Goal: Check status

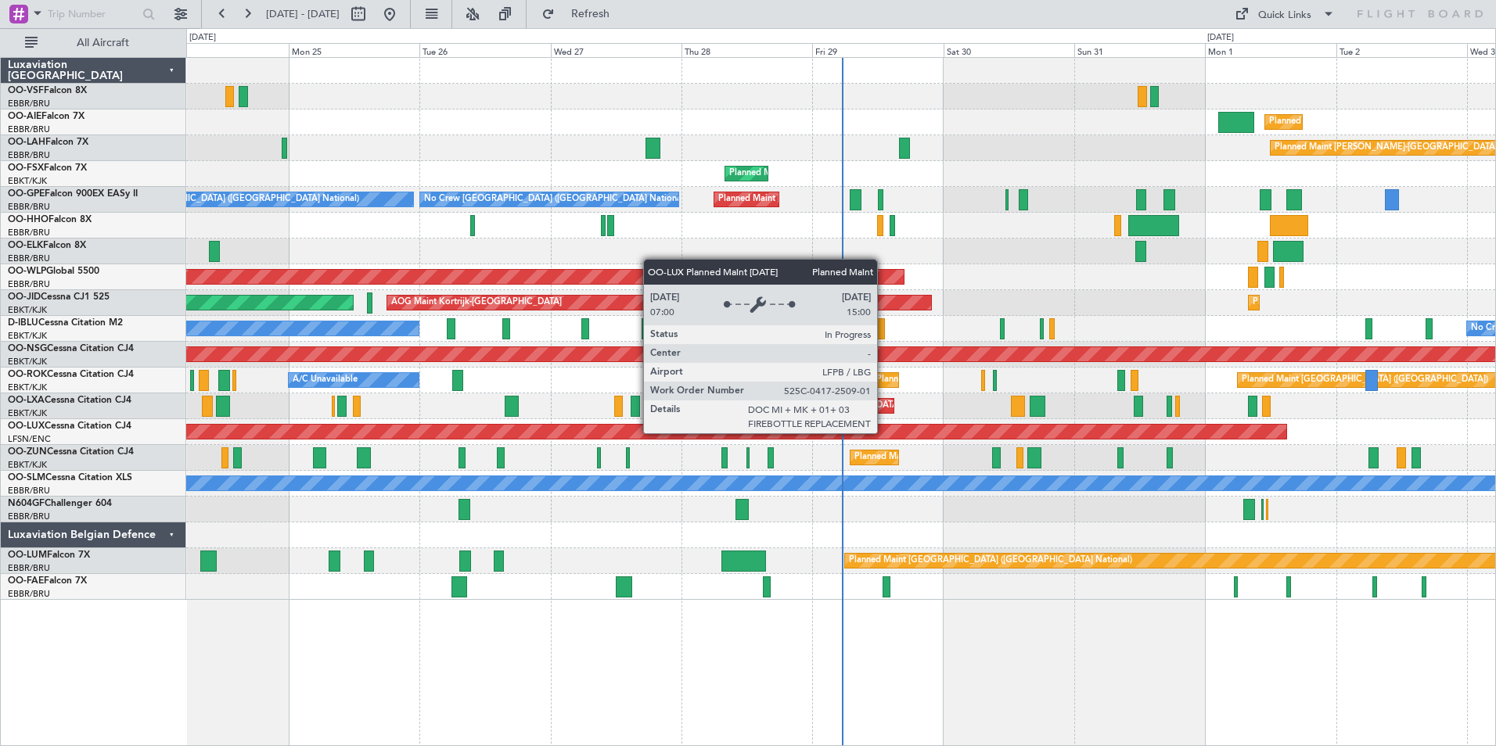
click at [884, 433] on div "Planned Maint [GEOGRAPHIC_DATA] ([GEOGRAPHIC_DATA])" at bounding box center [218, 432] width 2138 height 14
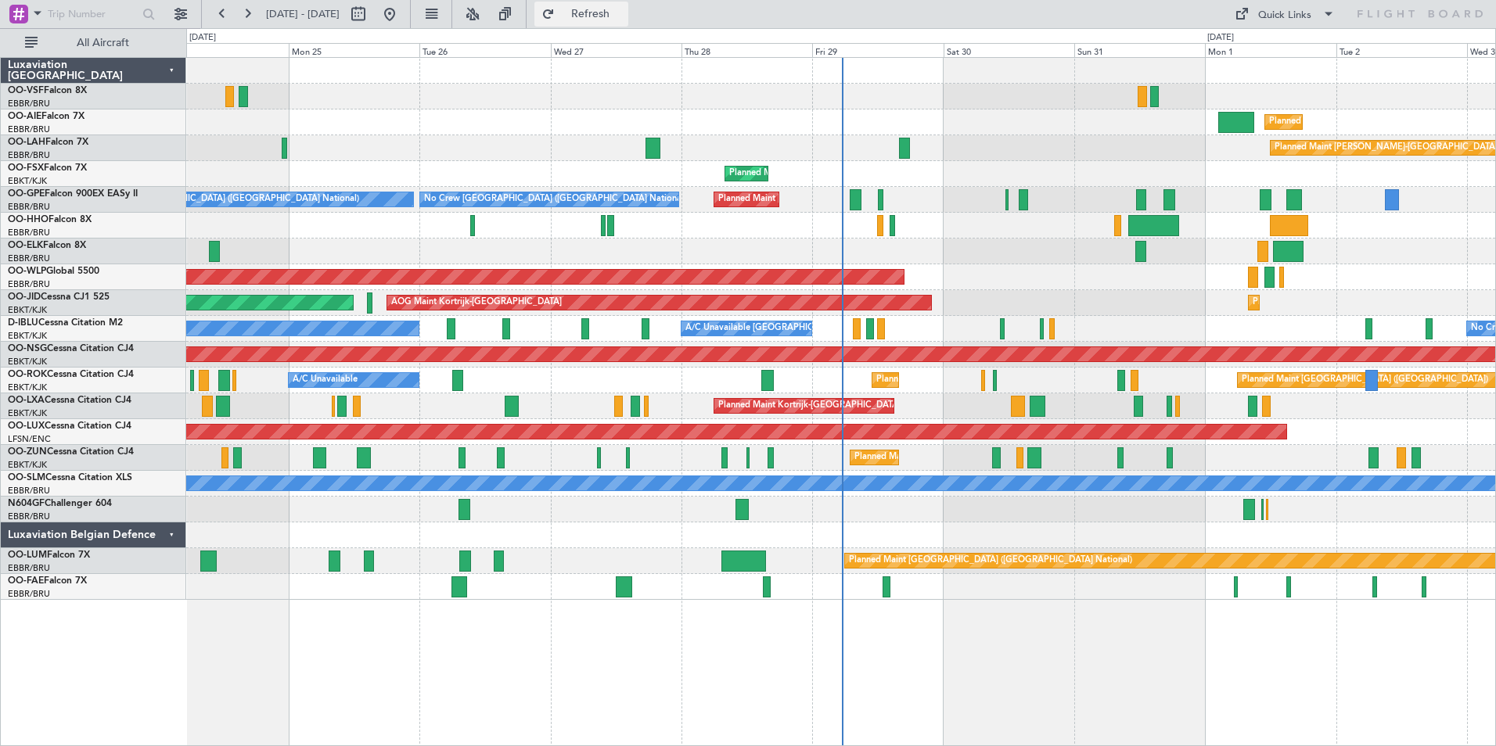
click at [624, 12] on span "Refresh" at bounding box center [591, 14] width 66 height 11
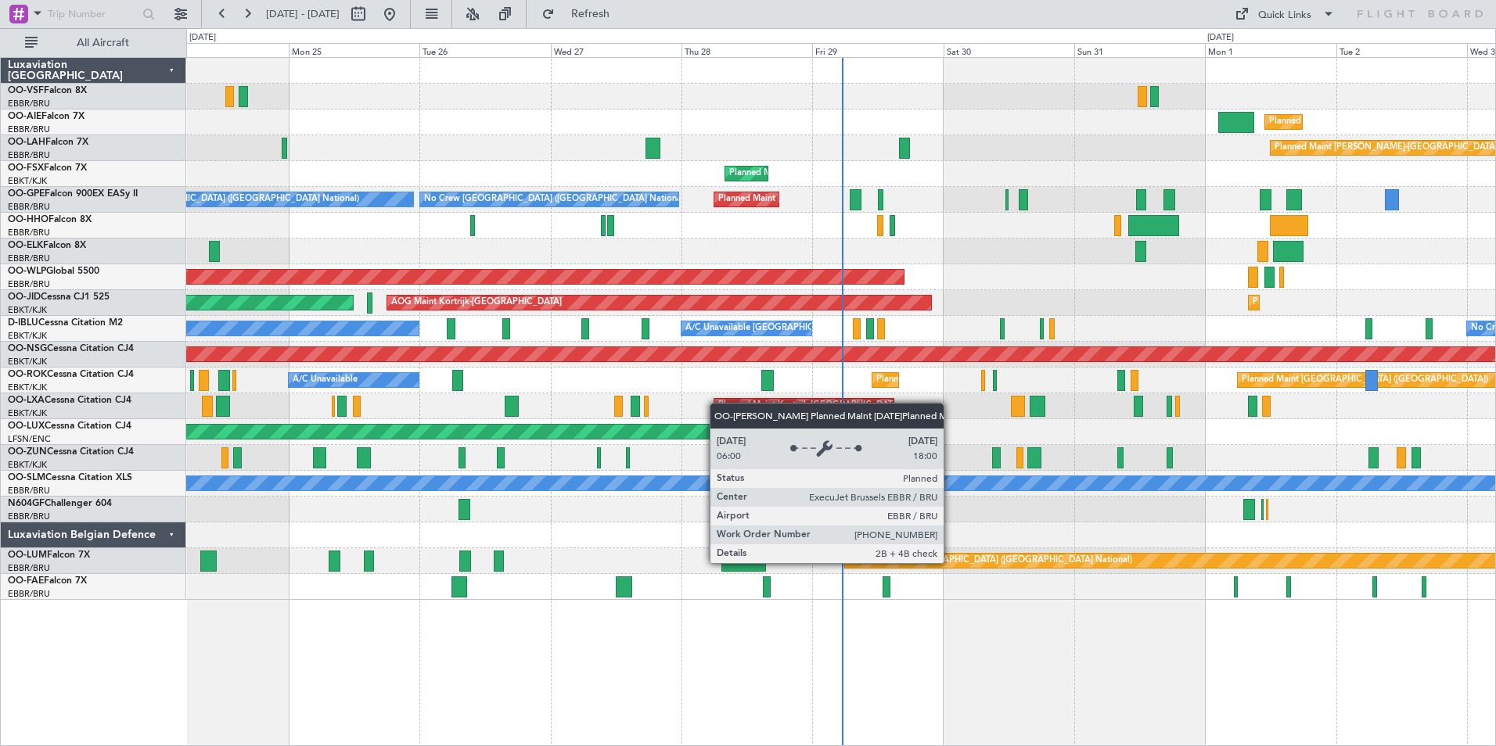
click at [951, 563] on div "Planned Maint [GEOGRAPHIC_DATA] ([GEOGRAPHIC_DATA] National)" at bounding box center [990, 560] width 283 height 23
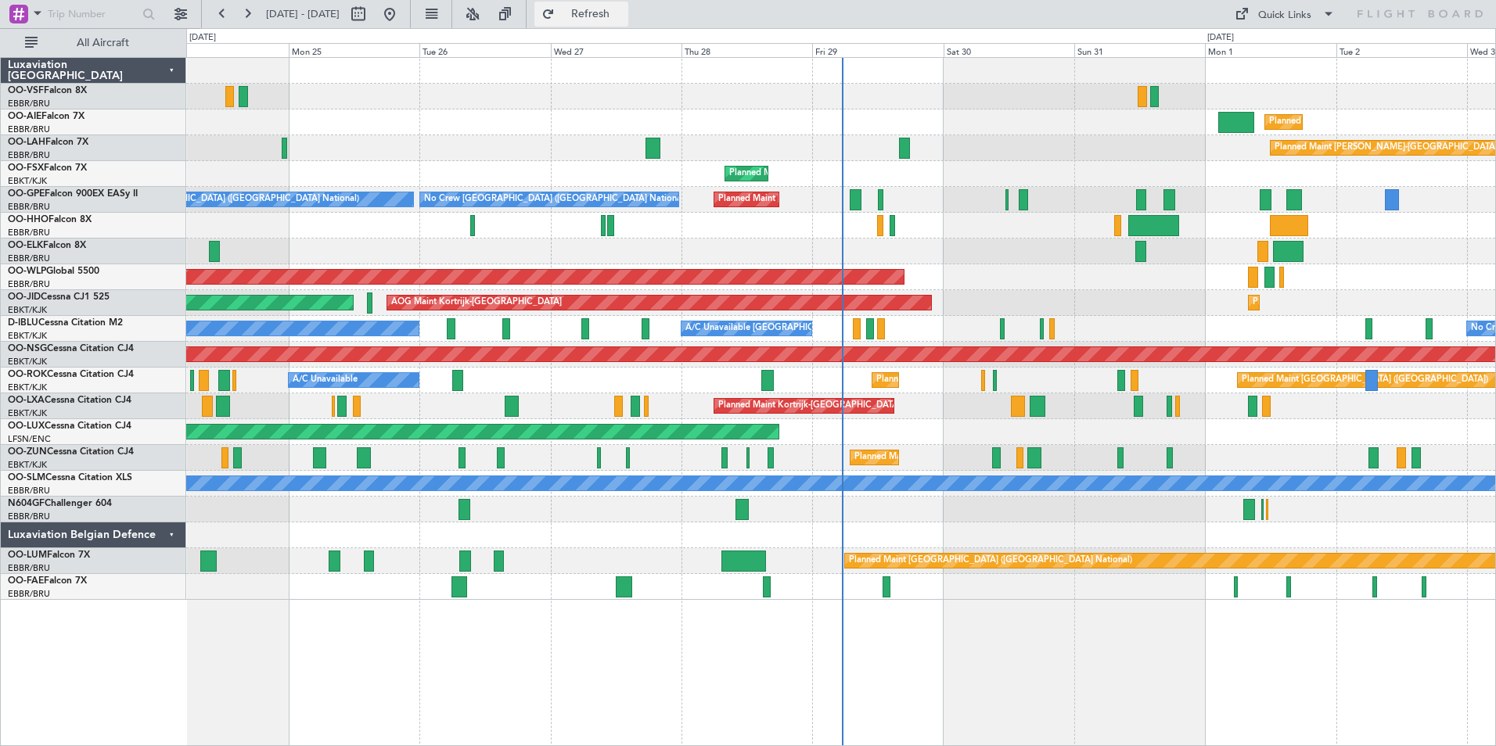
click at [624, 14] on span "Refresh" at bounding box center [591, 14] width 66 height 11
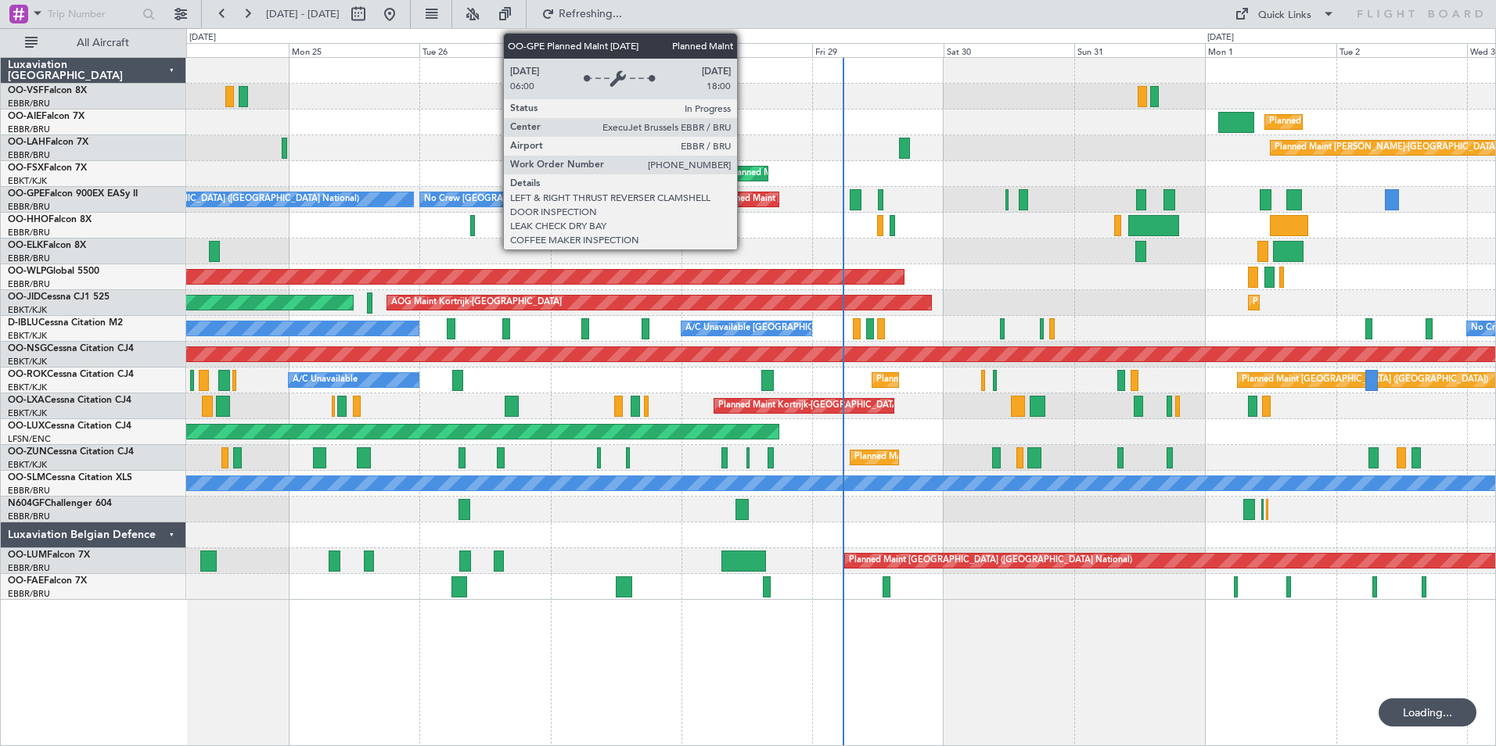
click at [744, 202] on div "Planned Maint [GEOGRAPHIC_DATA] ([GEOGRAPHIC_DATA] National)" at bounding box center [859, 199] width 283 height 23
click at [749, 201] on div "Planned Maint [GEOGRAPHIC_DATA] ([GEOGRAPHIC_DATA] National)" at bounding box center [859, 199] width 283 height 23
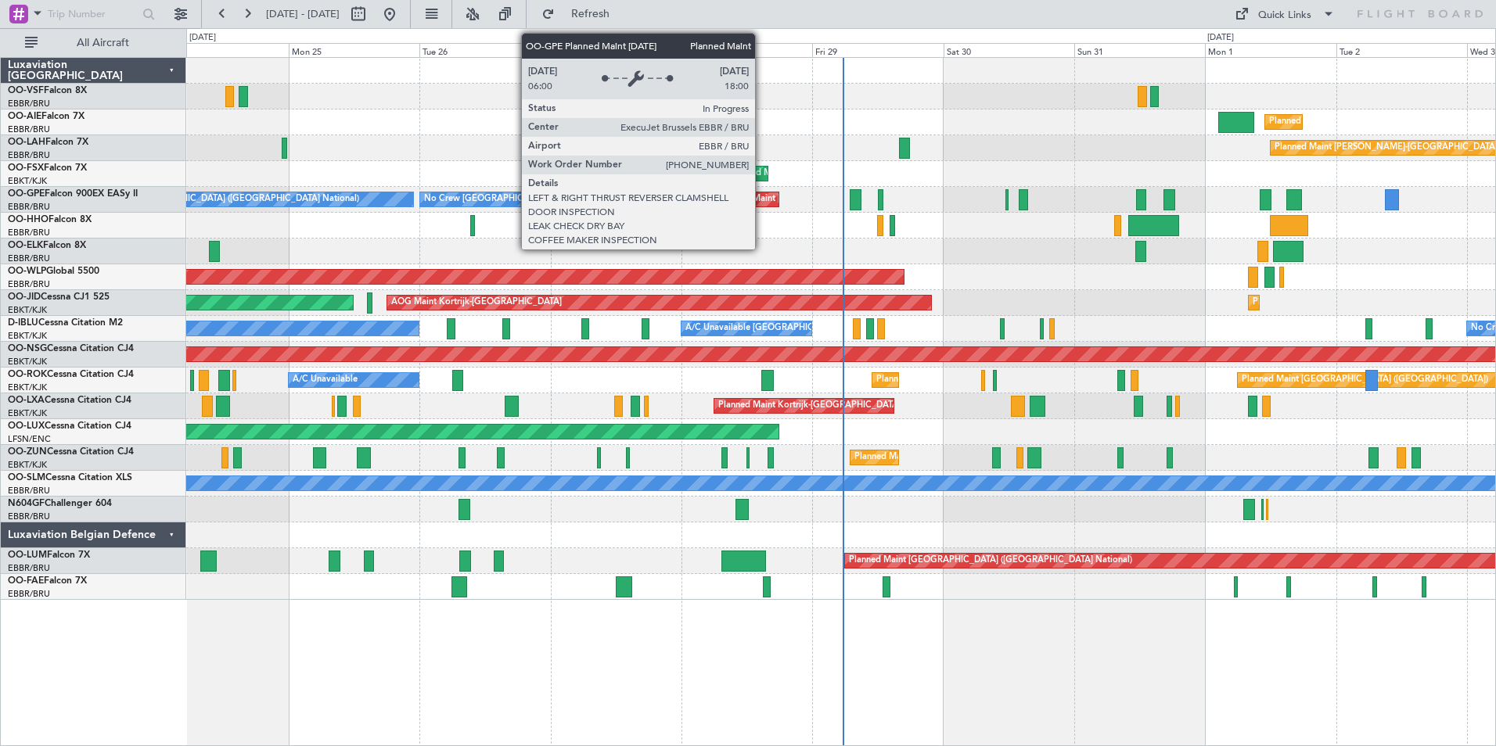
click at [762, 197] on div "Planned Maint [GEOGRAPHIC_DATA] ([GEOGRAPHIC_DATA] National)" at bounding box center [859, 199] width 283 height 23
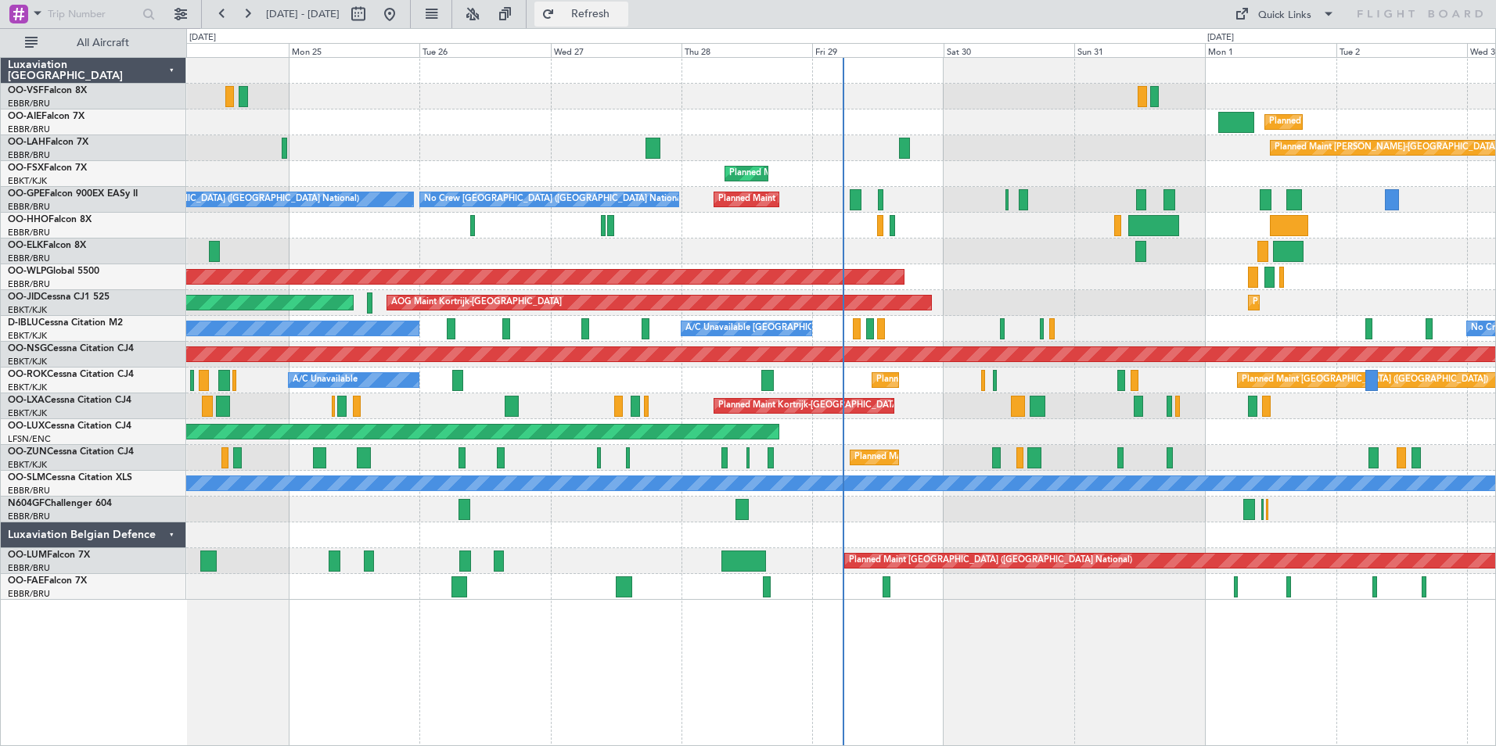
click at [624, 3] on button "Refresh" at bounding box center [581, 14] width 94 height 25
